Goal: Use online tool/utility: Utilize a website feature to perform a specific function

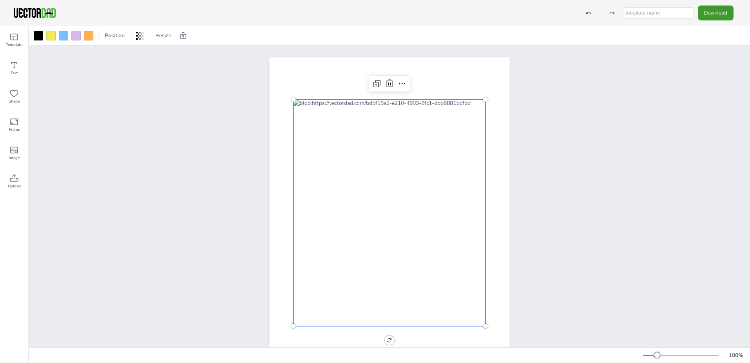
click at [376, 176] on div at bounding box center [390, 212] width 192 height 226
click at [401, 82] on icon at bounding box center [401, 83] width 9 height 9
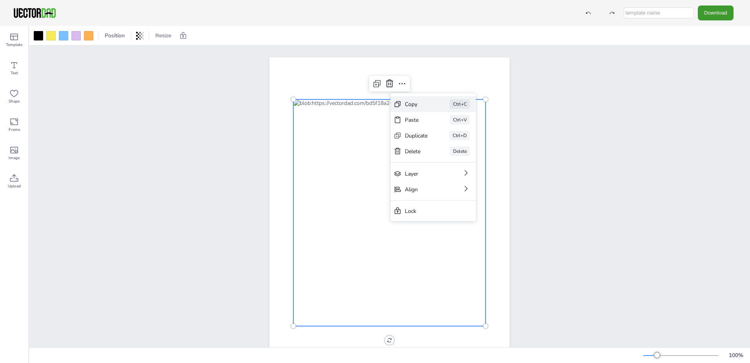
click at [421, 105] on div "Copy" at bounding box center [416, 103] width 23 height 7
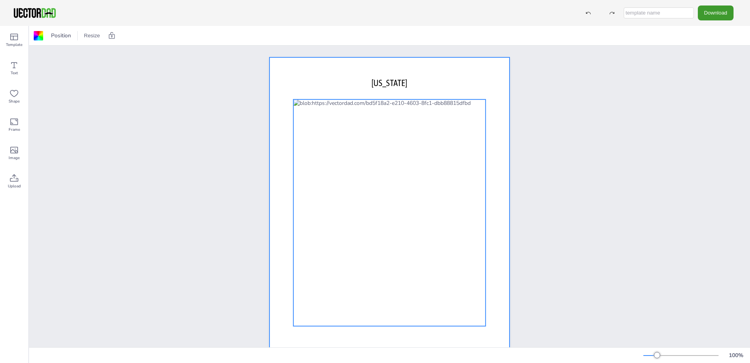
click at [439, 128] on div at bounding box center [390, 212] width 192 height 226
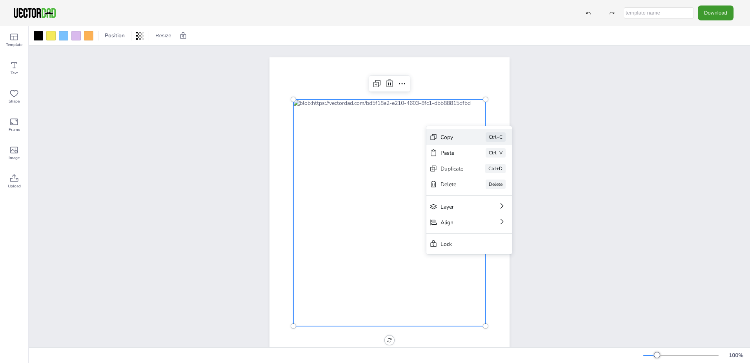
click at [443, 139] on div "Copy" at bounding box center [452, 136] width 23 height 7
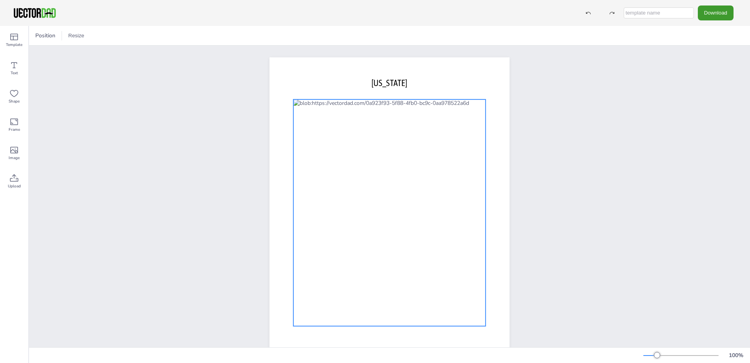
click at [383, 124] on div at bounding box center [390, 212] width 192 height 226
click at [381, 123] on div at bounding box center [390, 212] width 192 height 226
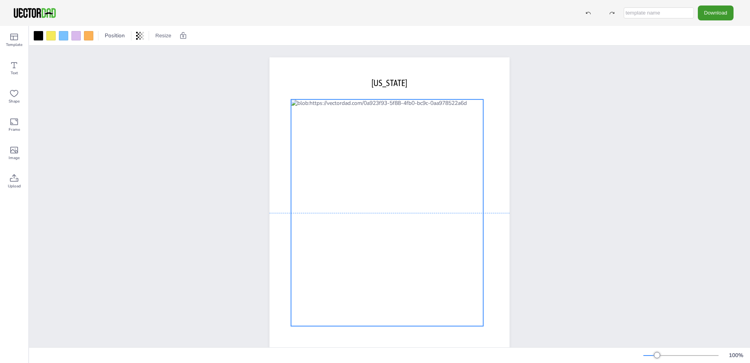
click at [450, 125] on div at bounding box center [387, 212] width 192 height 226
click at [452, 129] on div at bounding box center [387, 212] width 192 height 226
click at [451, 129] on div at bounding box center [387, 212] width 192 height 226
click at [445, 128] on div at bounding box center [387, 212] width 192 height 226
click at [606, 117] on div "[DOMAIN_NAME] [US_STATE]" at bounding box center [389, 213] width 721 height 334
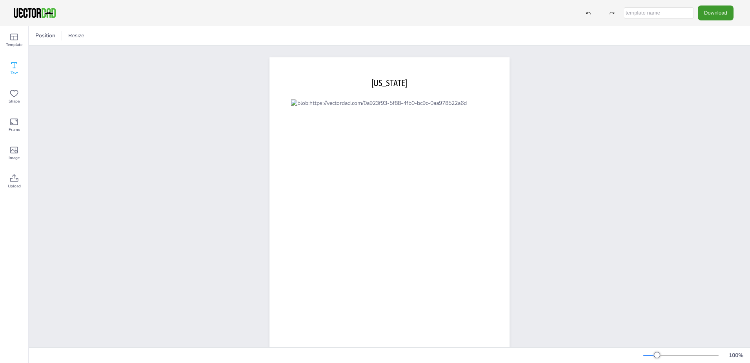
click at [16, 71] on span "Text" at bounding box center [14, 73] width 7 height 6
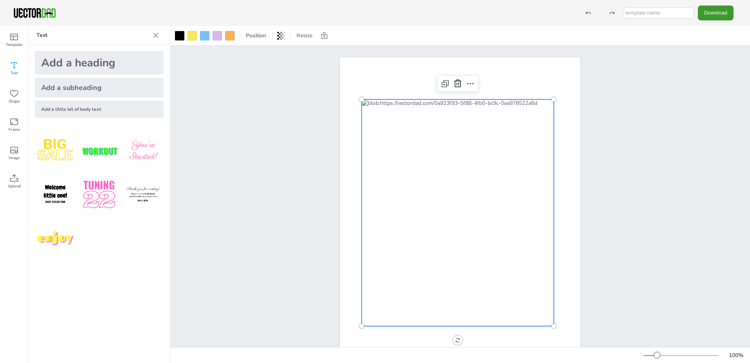
click at [447, 121] on div at bounding box center [458, 212] width 192 height 226
click at [455, 121] on div at bounding box center [458, 212] width 192 height 226
click at [468, 82] on icon at bounding box center [470, 83] width 9 height 9
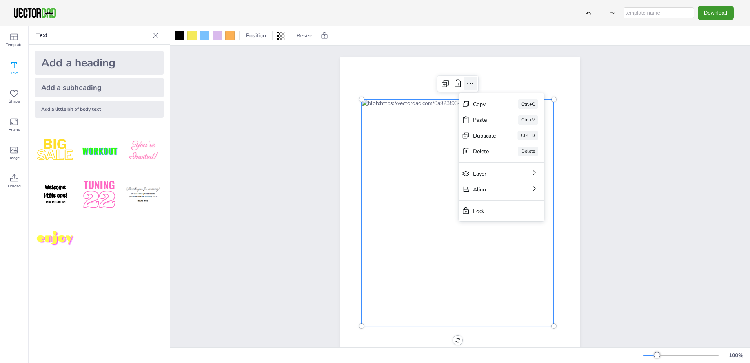
click at [468, 82] on icon at bounding box center [470, 83] width 9 height 9
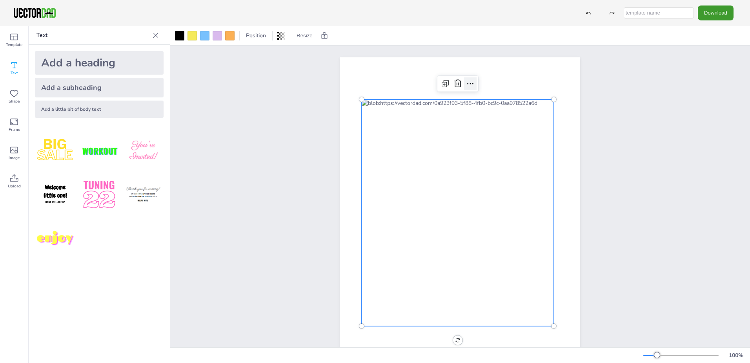
click at [468, 82] on icon at bounding box center [470, 83] width 9 height 9
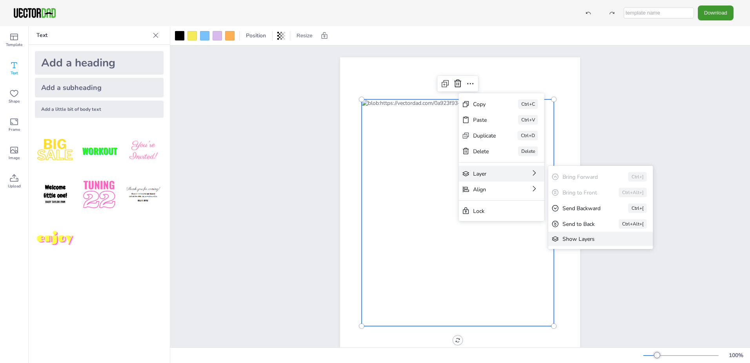
click at [580, 238] on div "Show Layers" at bounding box center [596, 238] width 66 height 7
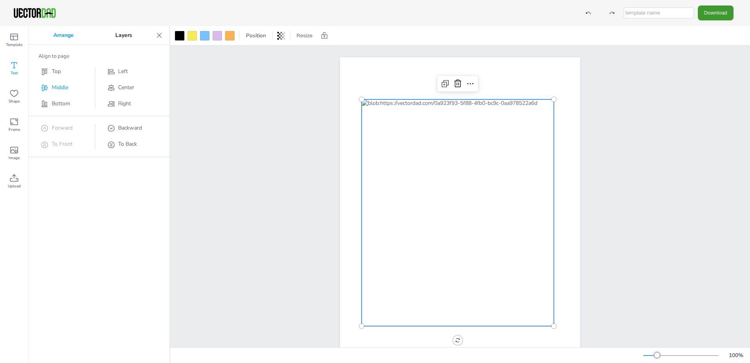
click at [63, 88] on span "Middle" at bounding box center [60, 87] width 16 height 7
click at [57, 70] on span "Top" at bounding box center [56, 70] width 9 height 7
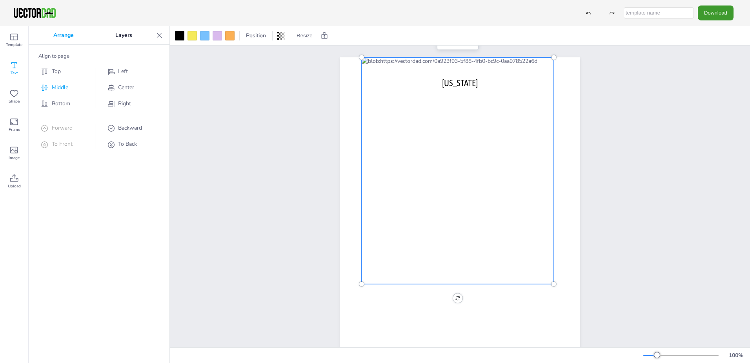
click at [54, 88] on span "Middle" at bounding box center [60, 87] width 16 height 7
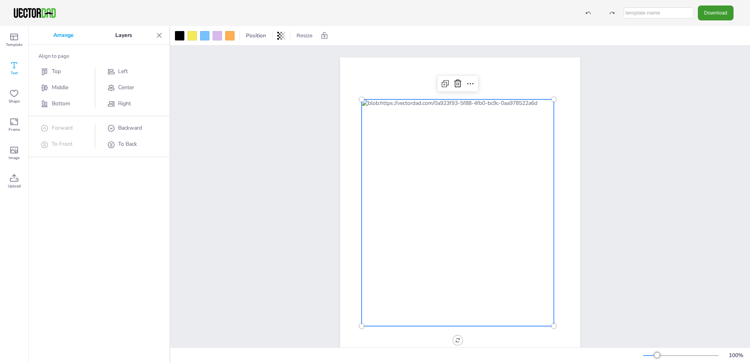
click at [121, 37] on p "Layers" at bounding box center [124, 35] width 58 height 19
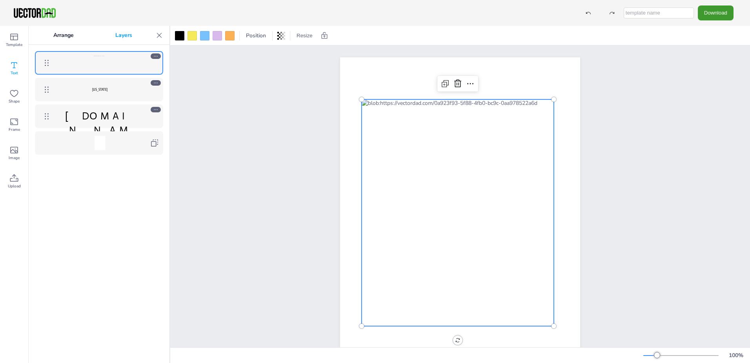
click at [97, 147] on div at bounding box center [100, 143] width 11 height 14
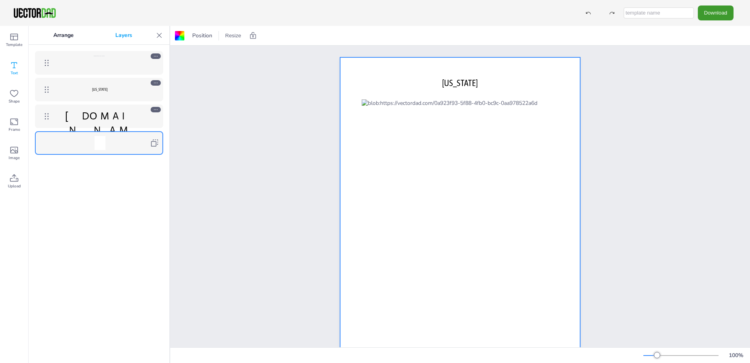
click at [109, 64] on div at bounding box center [100, 63] width 91 height 14
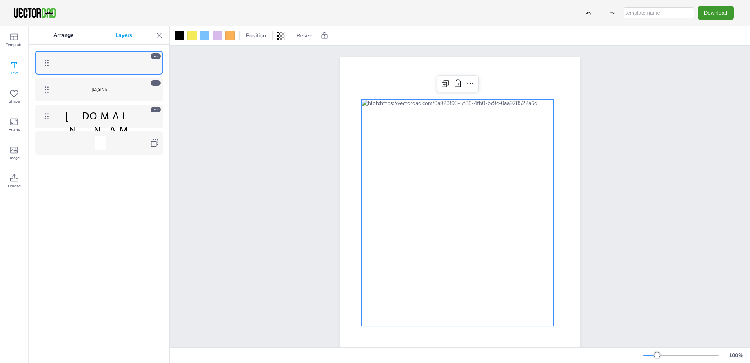
click at [231, 175] on div "[DOMAIN_NAME] [US_STATE]" at bounding box center [460, 213] width 580 height 334
